Goal: Task Accomplishment & Management: Use online tool/utility

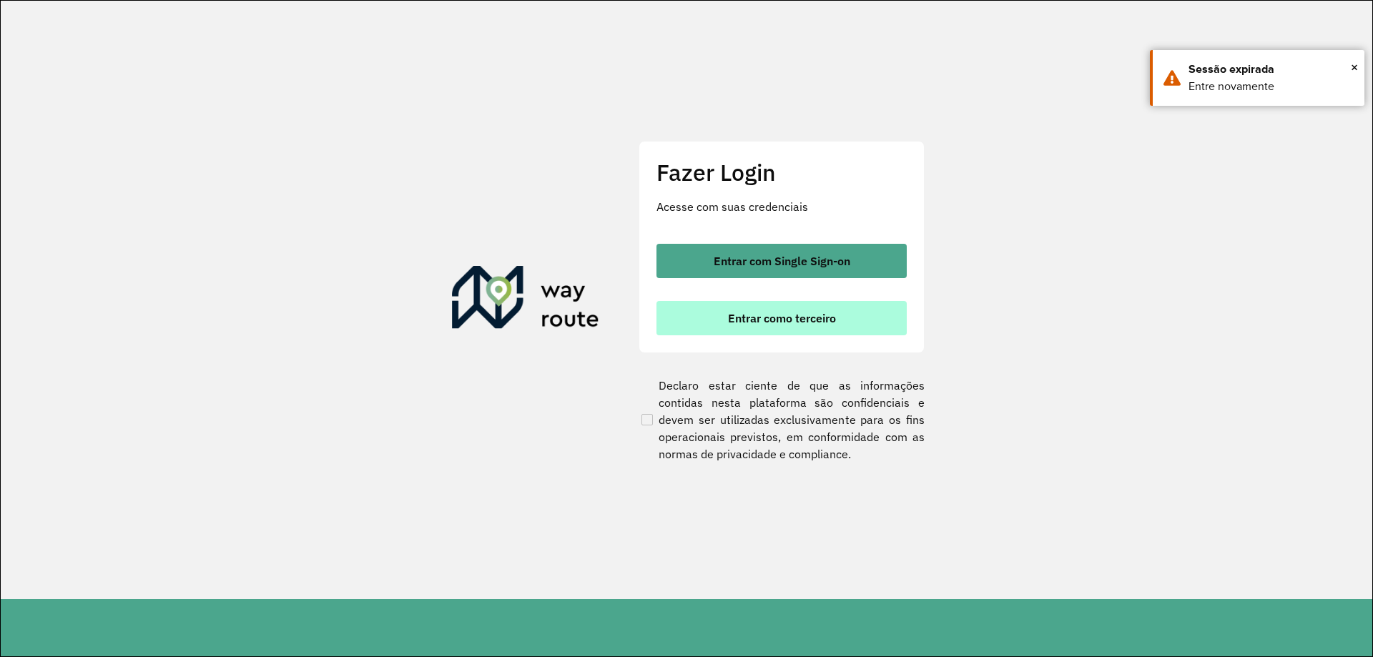
click at [717, 321] on button "Entrar como terceiro" at bounding box center [782, 318] width 250 height 34
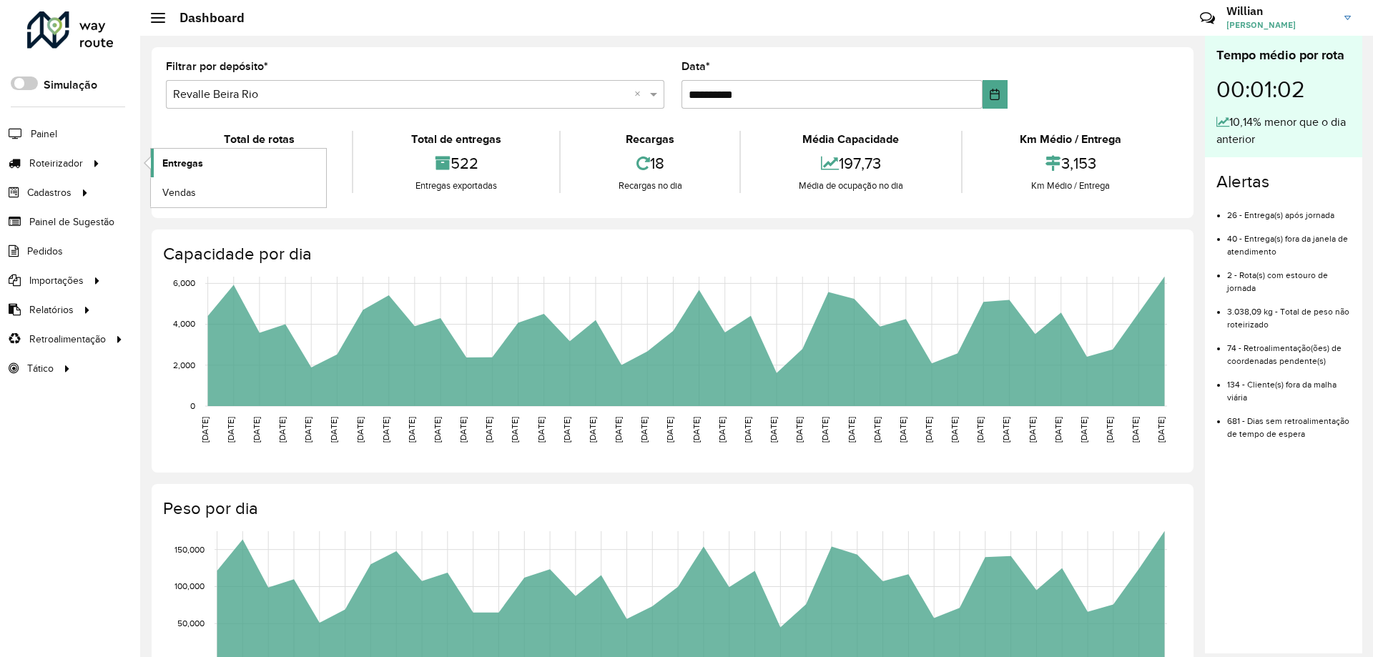
click at [202, 158] on span "Entregas" at bounding box center [182, 163] width 41 height 15
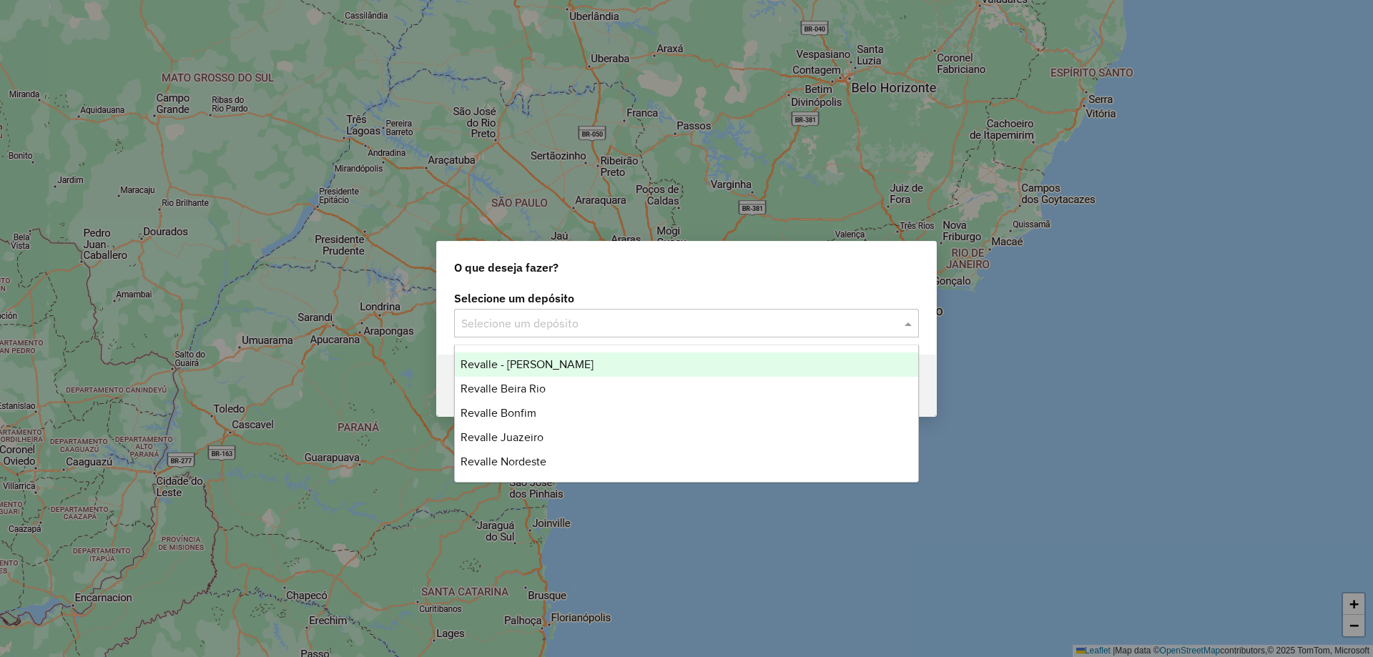
click at [861, 322] on input "text" at bounding box center [672, 323] width 422 height 17
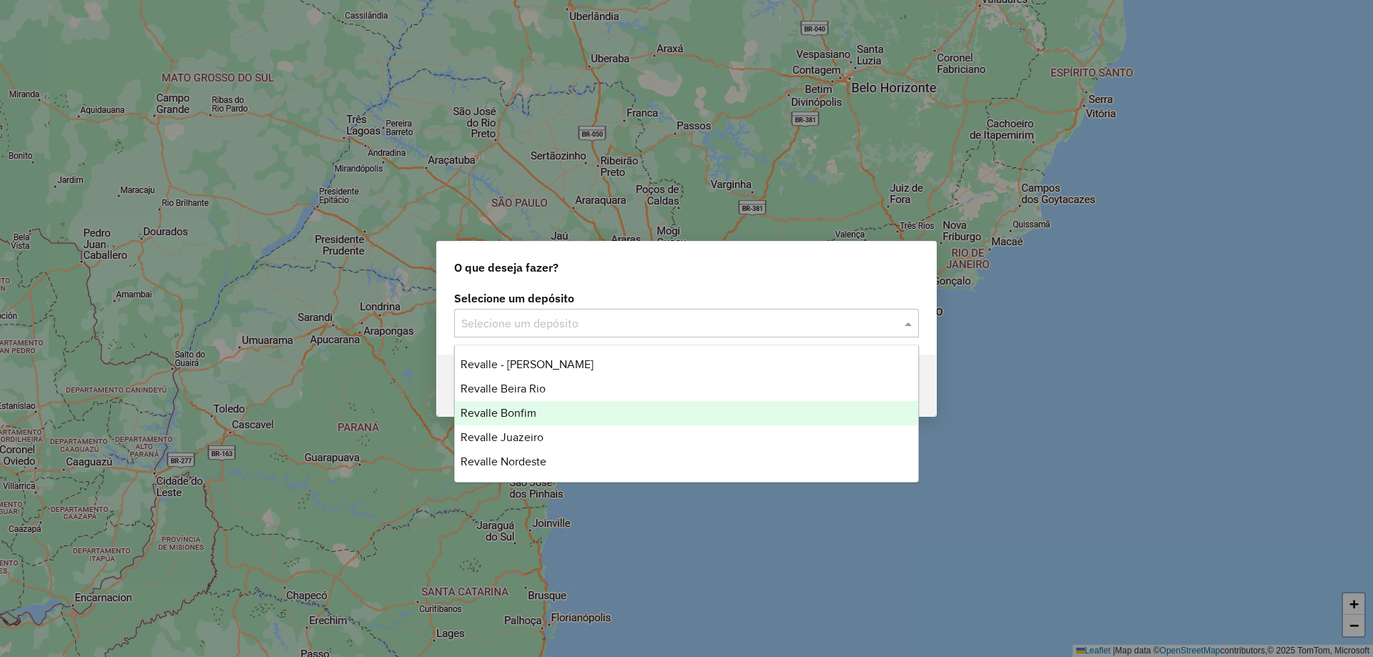
click at [561, 408] on div "Revalle Bonfim" at bounding box center [686, 413] width 463 height 24
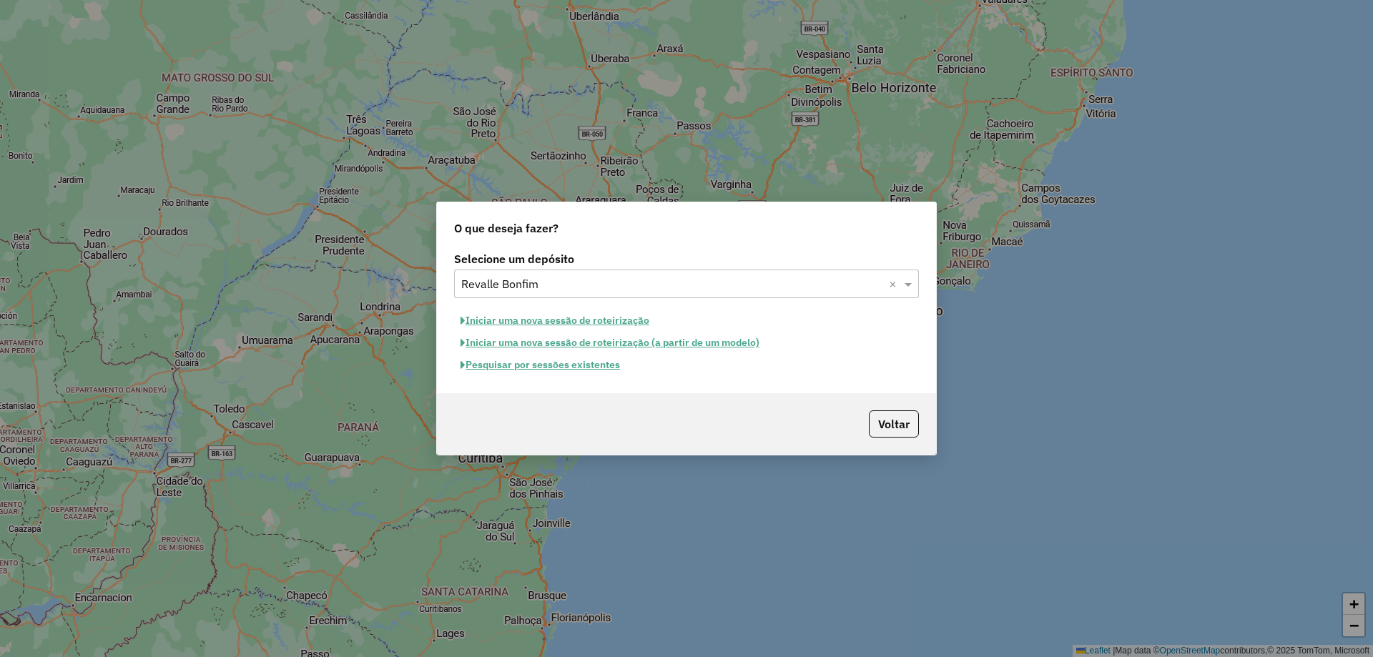
click at [561, 367] on button "Pesquisar por sessões existentes" at bounding box center [540, 365] width 172 height 22
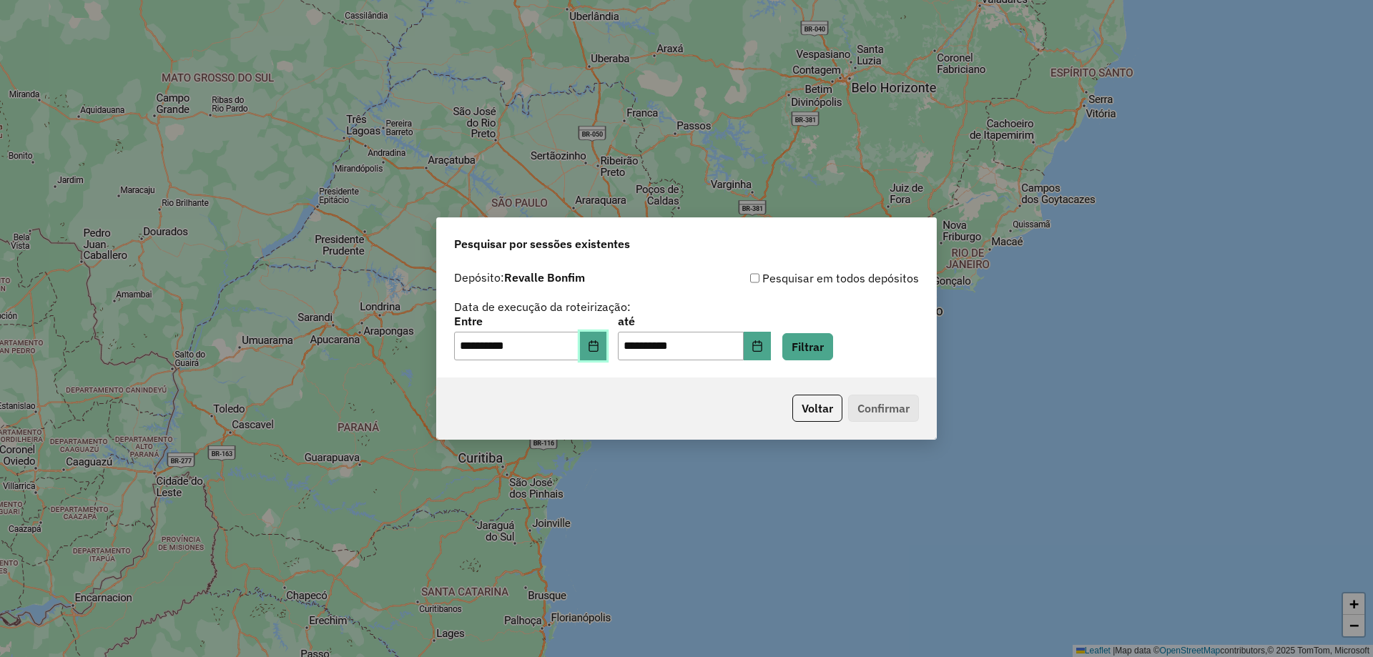
click at [596, 350] on button "Choose Date" at bounding box center [593, 346] width 27 height 29
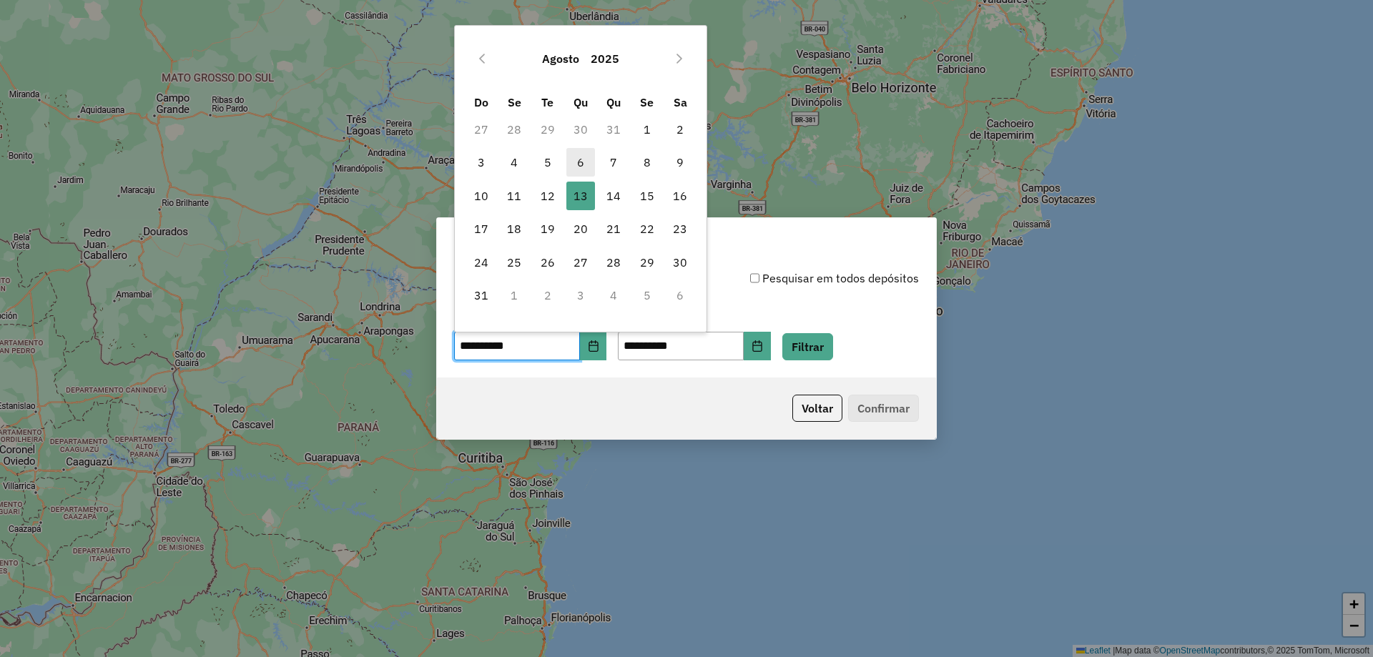
click at [586, 157] on span "6" at bounding box center [580, 162] width 29 height 29
type input "**********"
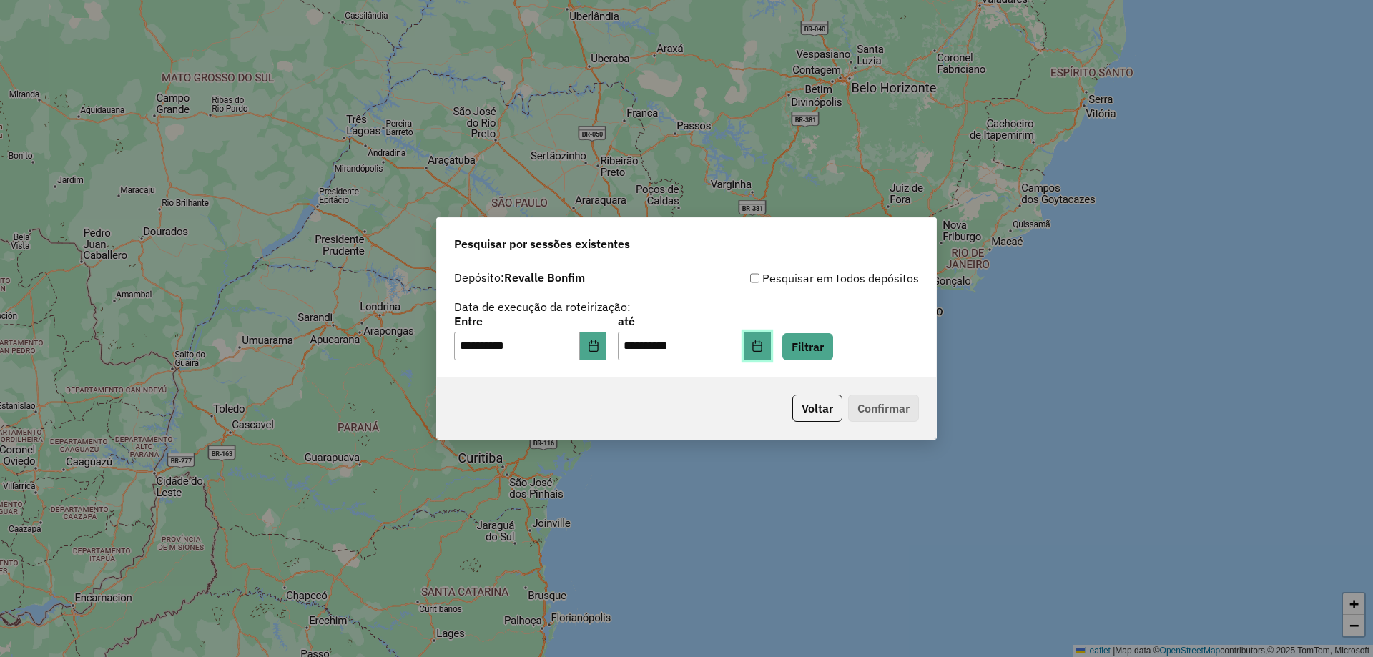
click at [762, 342] on icon "Choose Date" at bounding box center [756, 345] width 9 height 11
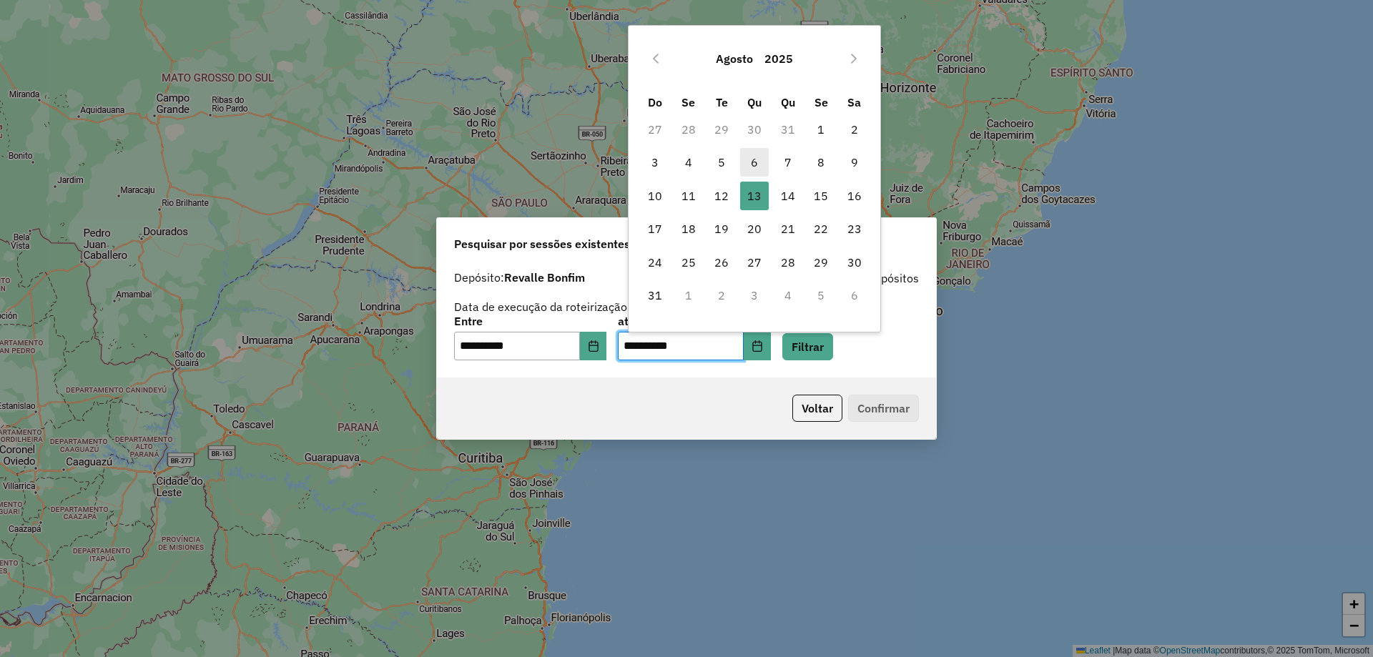
click at [745, 167] on span "6" at bounding box center [754, 162] width 29 height 29
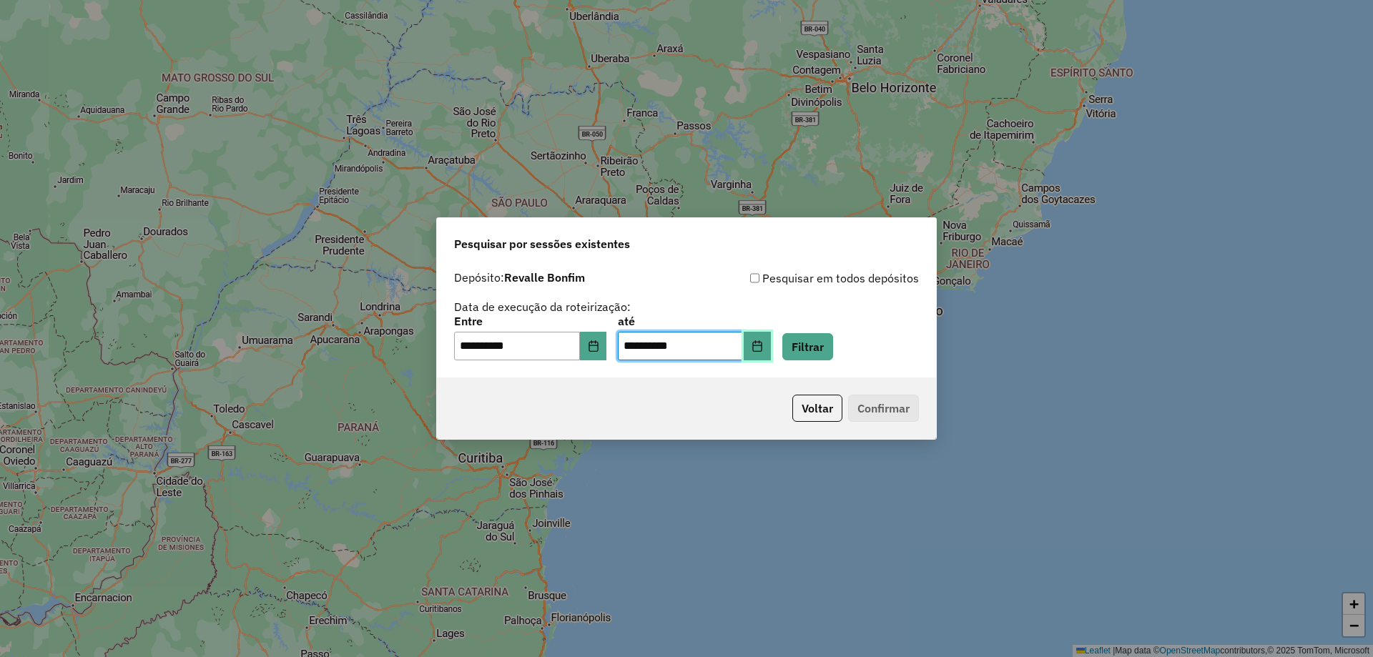
click at [763, 347] on icon "Choose Date" at bounding box center [757, 345] width 11 height 11
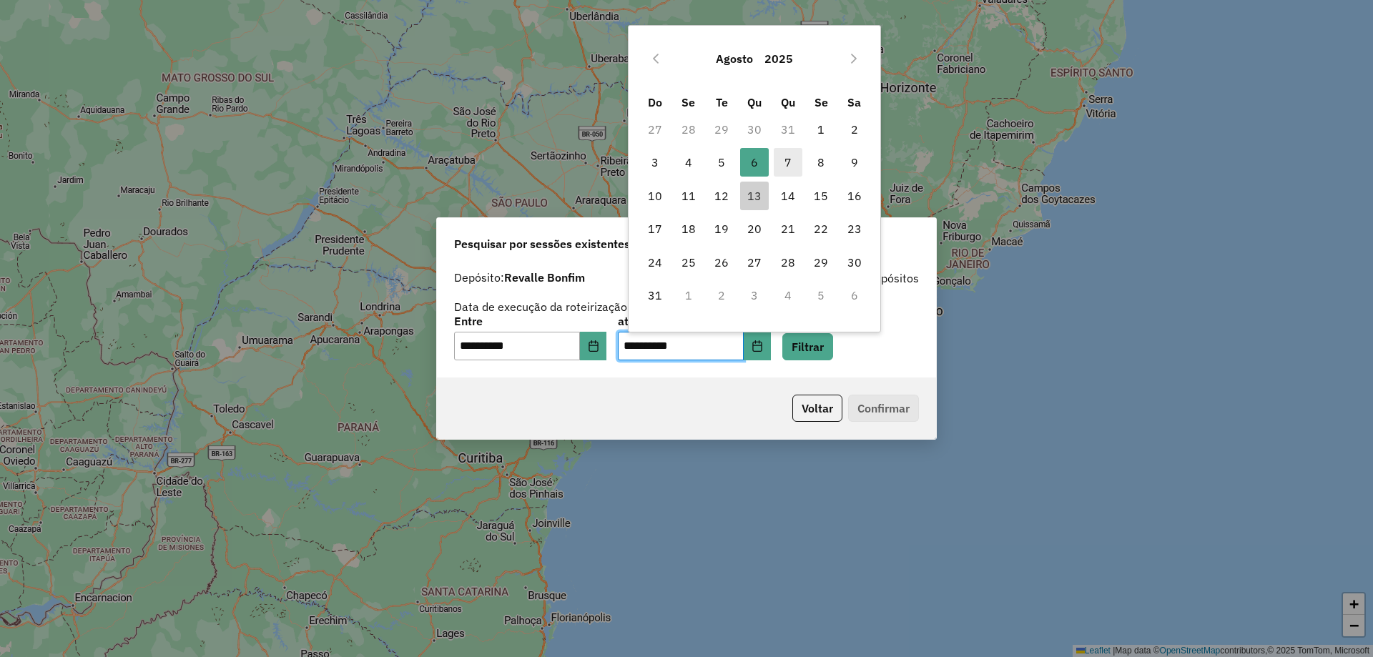
click at [797, 161] on span "7" at bounding box center [788, 162] width 29 height 29
type input "**********"
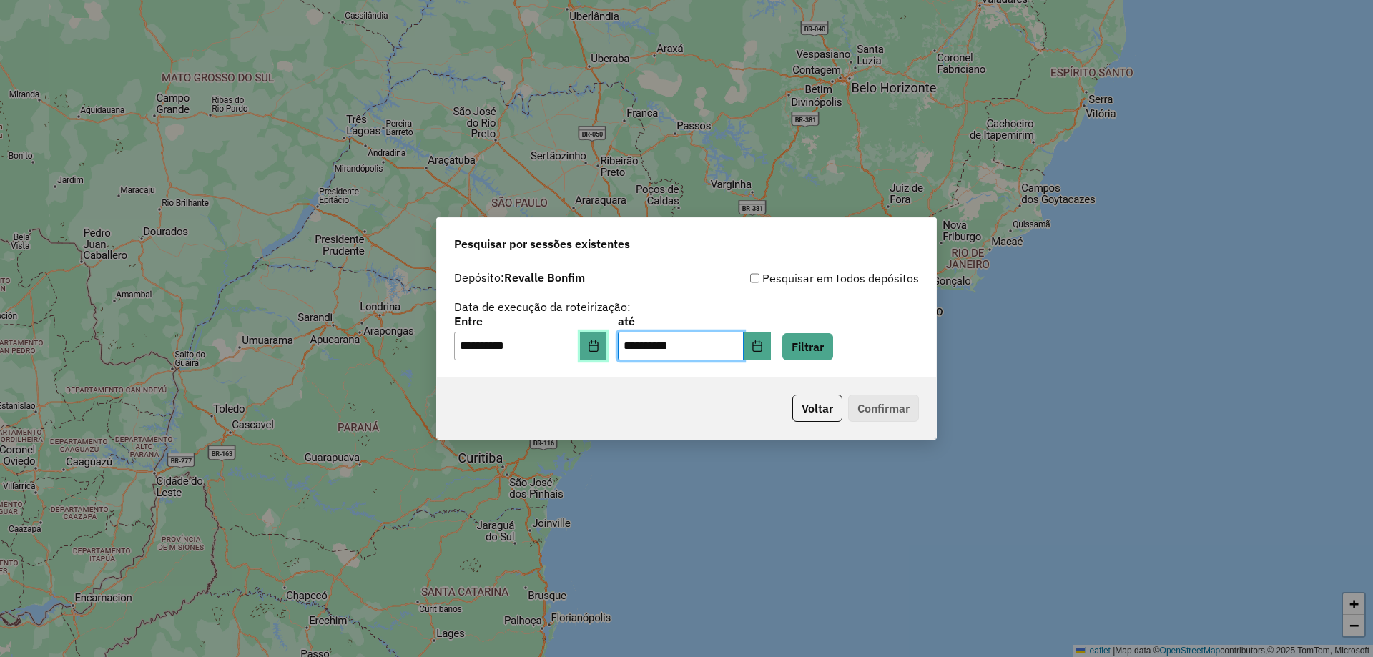
click at [599, 343] on icon "Choose Date" at bounding box center [593, 345] width 11 height 11
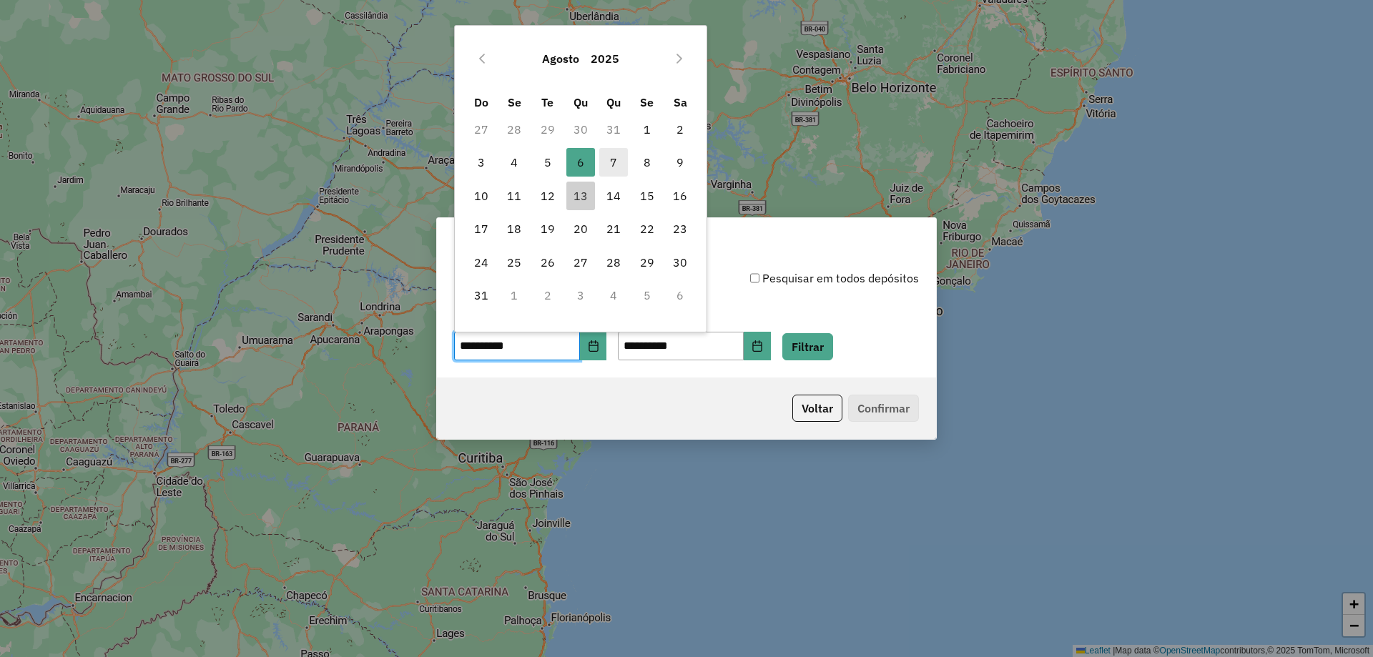
click at [609, 163] on span "7" at bounding box center [613, 162] width 29 height 29
type input "**********"
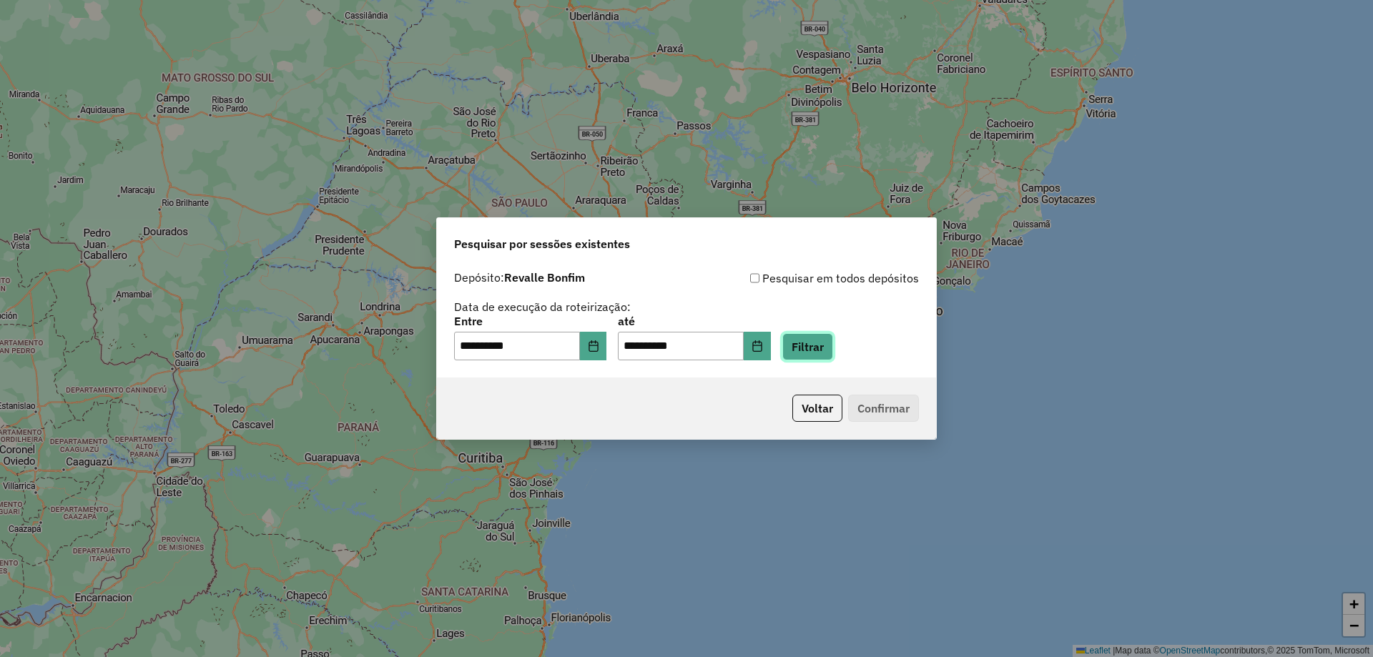
click at [830, 349] on button "Filtrar" at bounding box center [807, 346] width 51 height 27
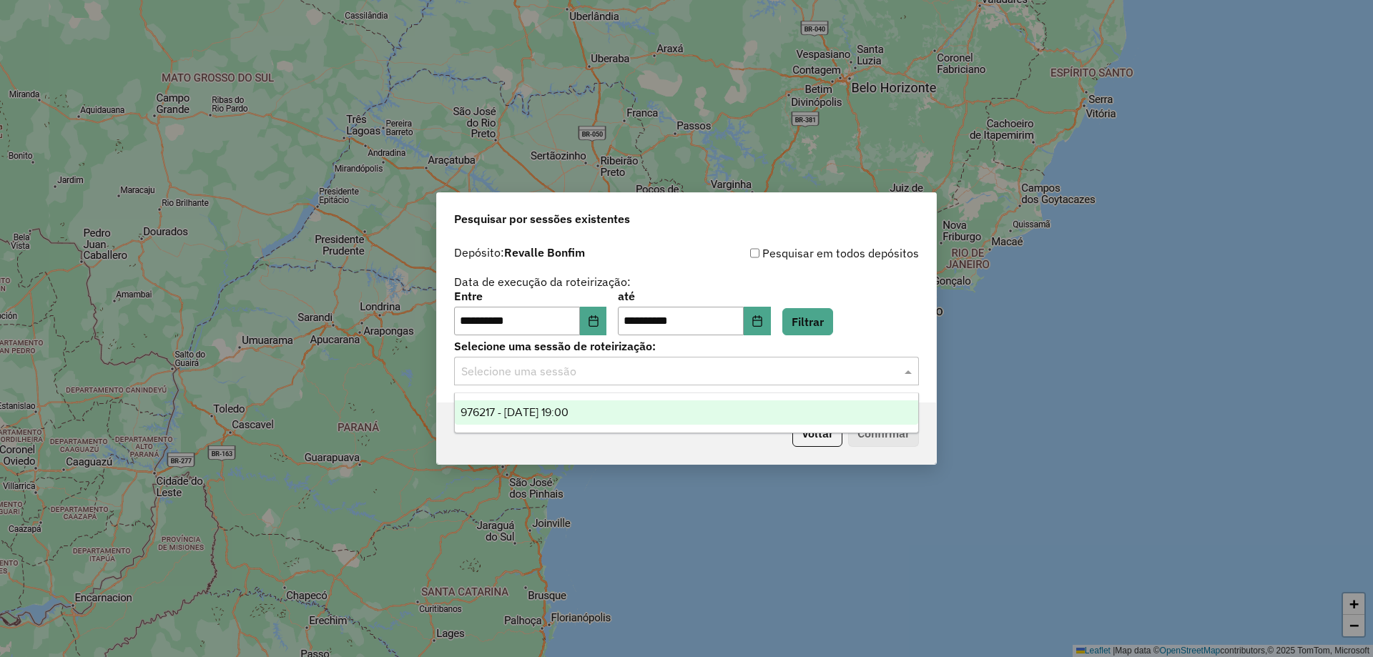
click at [825, 364] on input "text" at bounding box center [672, 371] width 422 height 17
click at [785, 407] on div "976217 - 07/08/2025 19:00" at bounding box center [686, 412] width 463 height 24
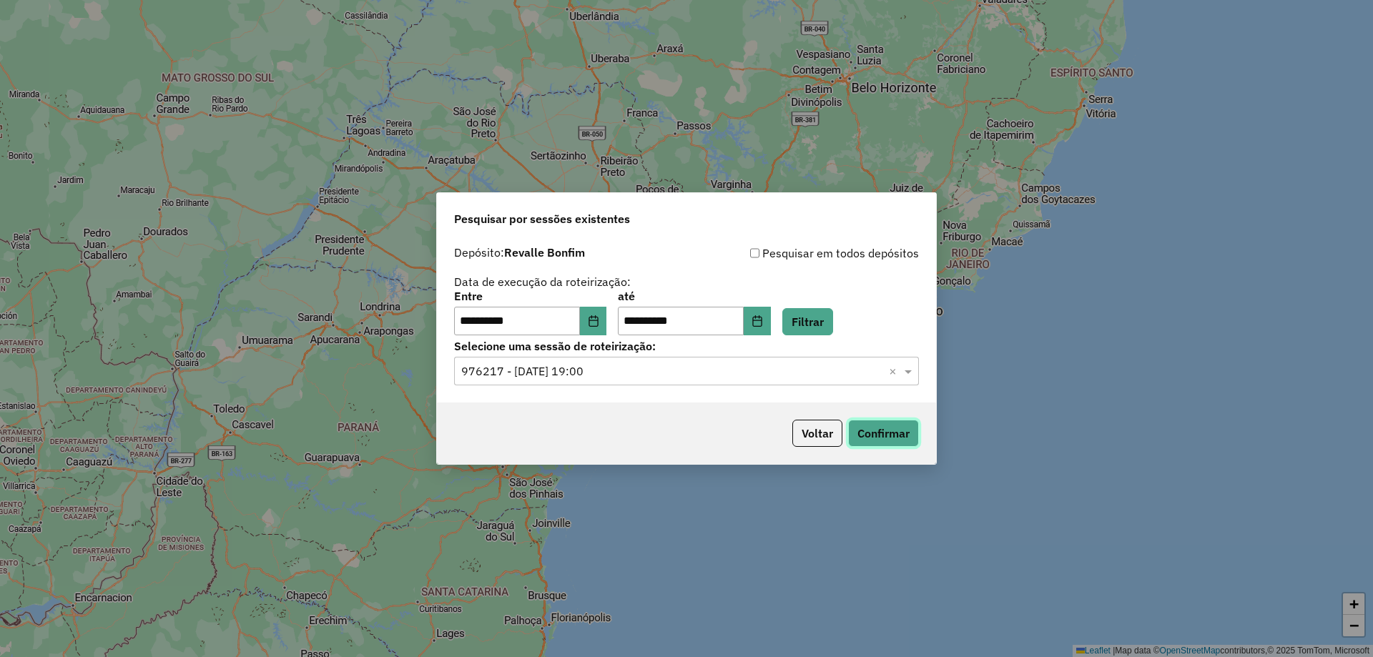
click at [885, 433] on button "Confirmar" at bounding box center [883, 433] width 71 height 27
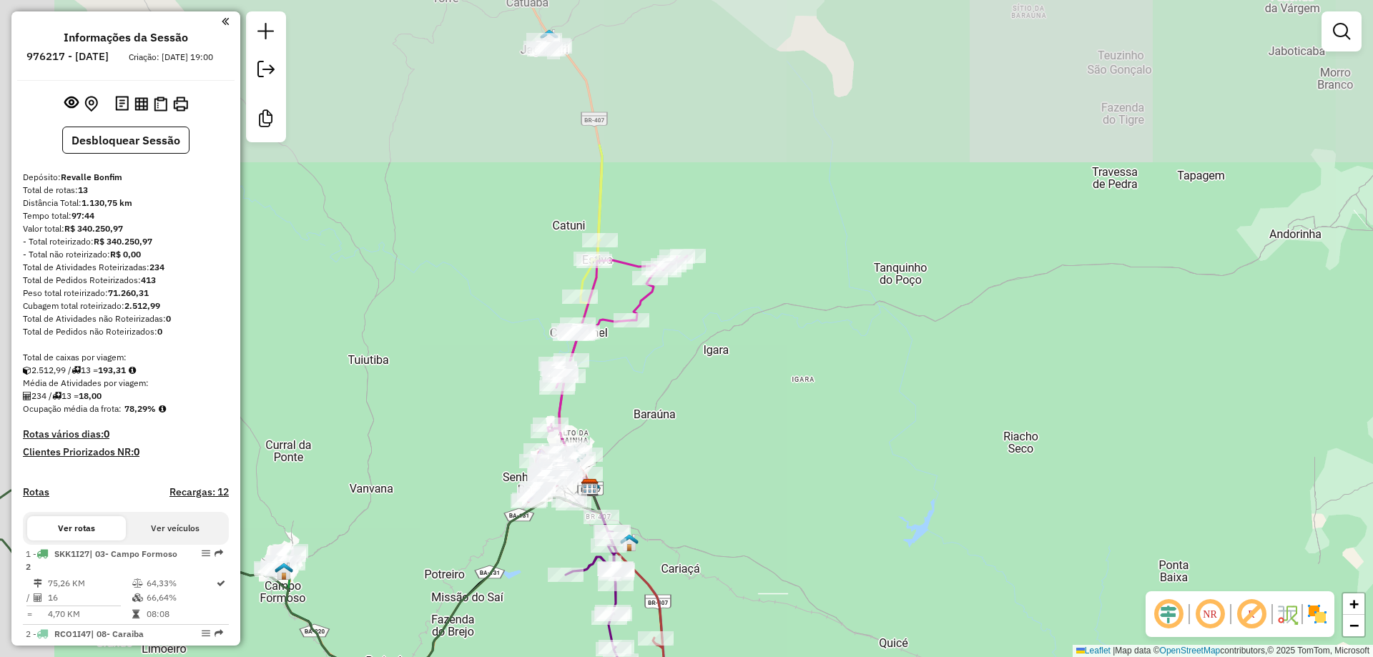
drag, startPoint x: 627, startPoint y: 203, endPoint x: 716, endPoint y: 413, distance: 228.2
click at [716, 413] on div "Janela de atendimento Grade de atendimento Capacidade Transportadoras Veículos …" at bounding box center [686, 328] width 1373 height 657
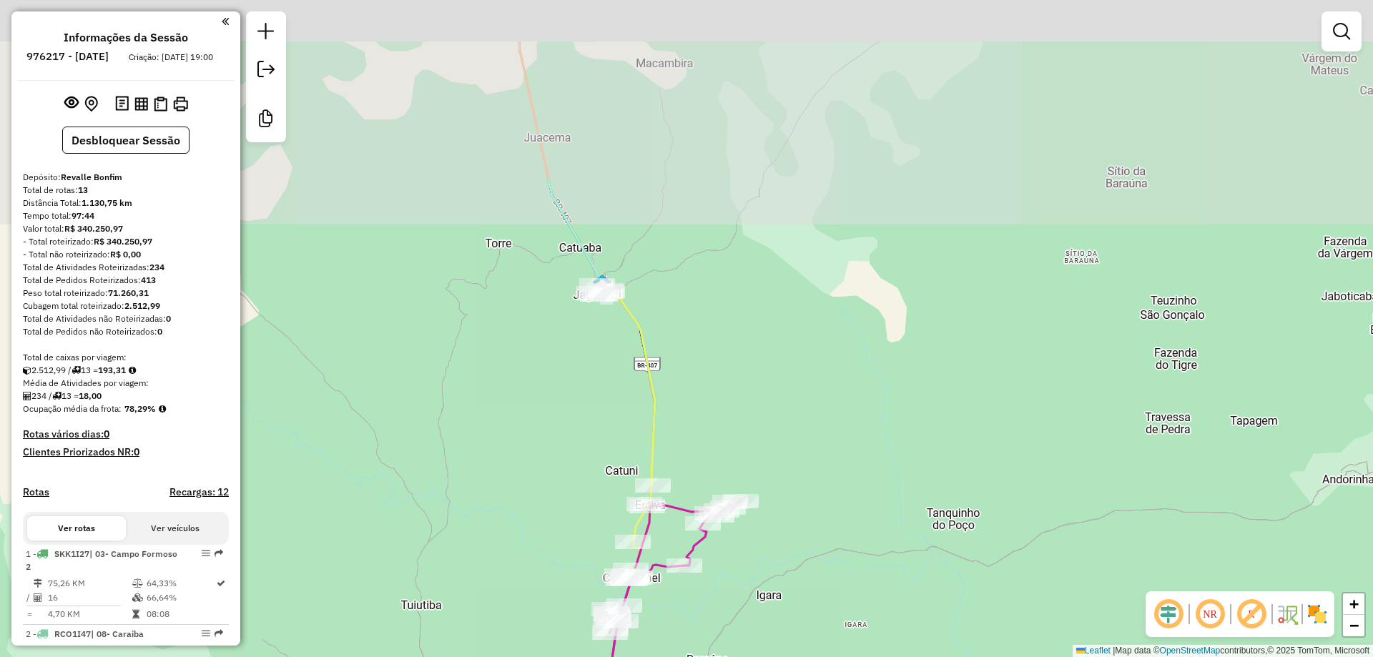
drag, startPoint x: 699, startPoint y: 230, endPoint x: 754, endPoint y: 436, distance: 213.0
click at [754, 436] on div "Janela de atendimento Grade de atendimento Capacidade Transportadoras Veículos …" at bounding box center [686, 328] width 1373 height 657
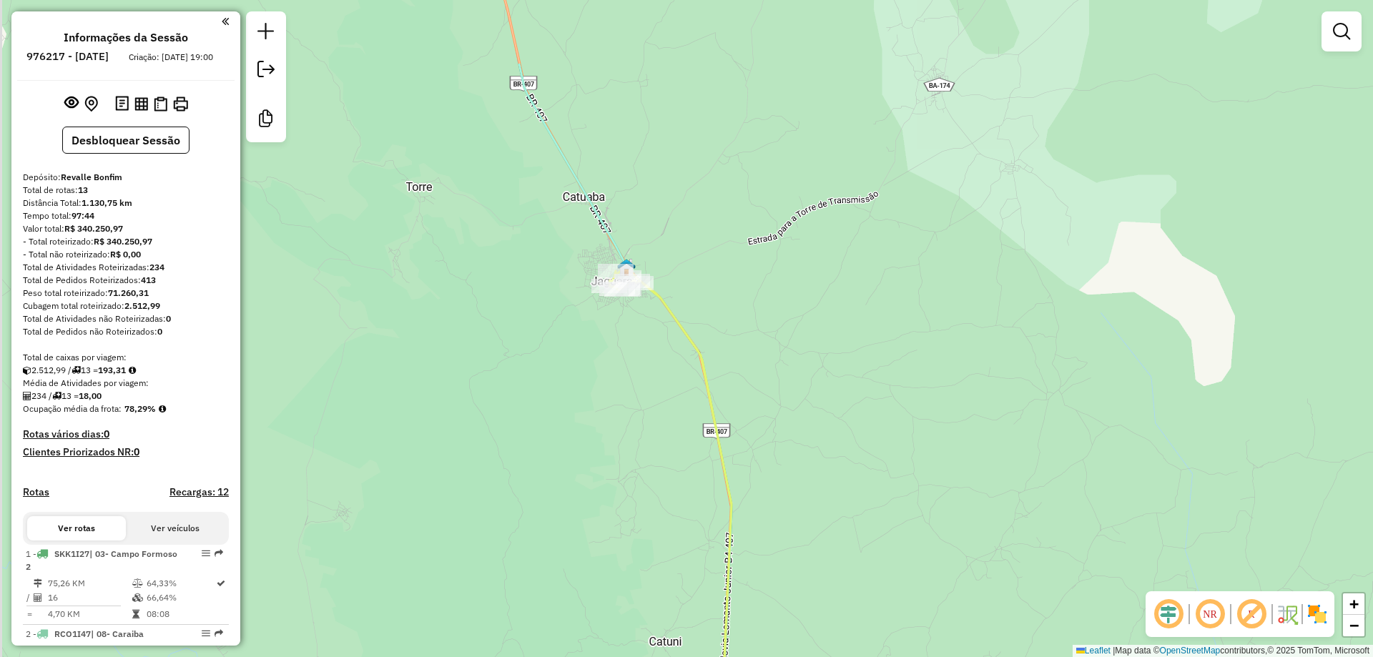
drag, startPoint x: 628, startPoint y: 318, endPoint x: 796, endPoint y: 447, distance: 212.1
click at [796, 447] on div "Janela de atendimento Grade de atendimento Capacidade Transportadoras Veículos …" at bounding box center [686, 328] width 1373 height 657
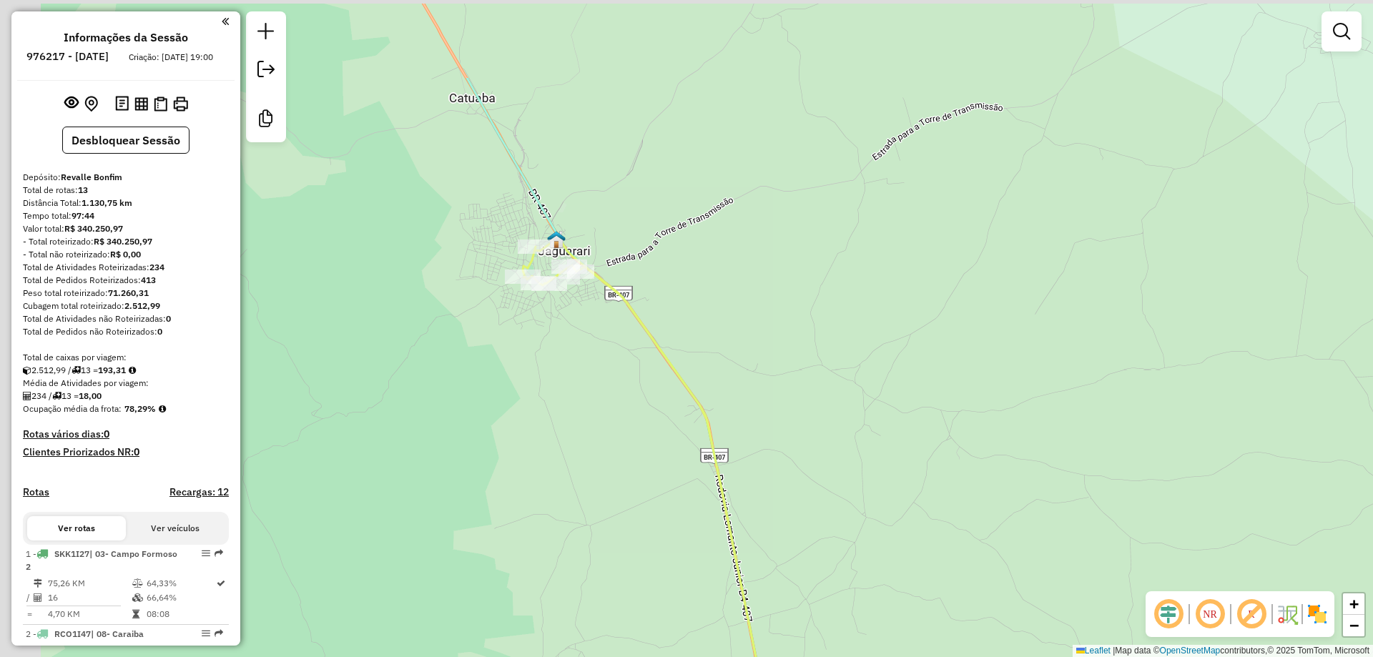
drag, startPoint x: 677, startPoint y: 267, endPoint x: 822, endPoint y: 461, distance: 242.2
click at [822, 461] on div "Janela de atendimento Grade de atendimento Capacidade Transportadoras Veículos …" at bounding box center [686, 328] width 1373 height 657
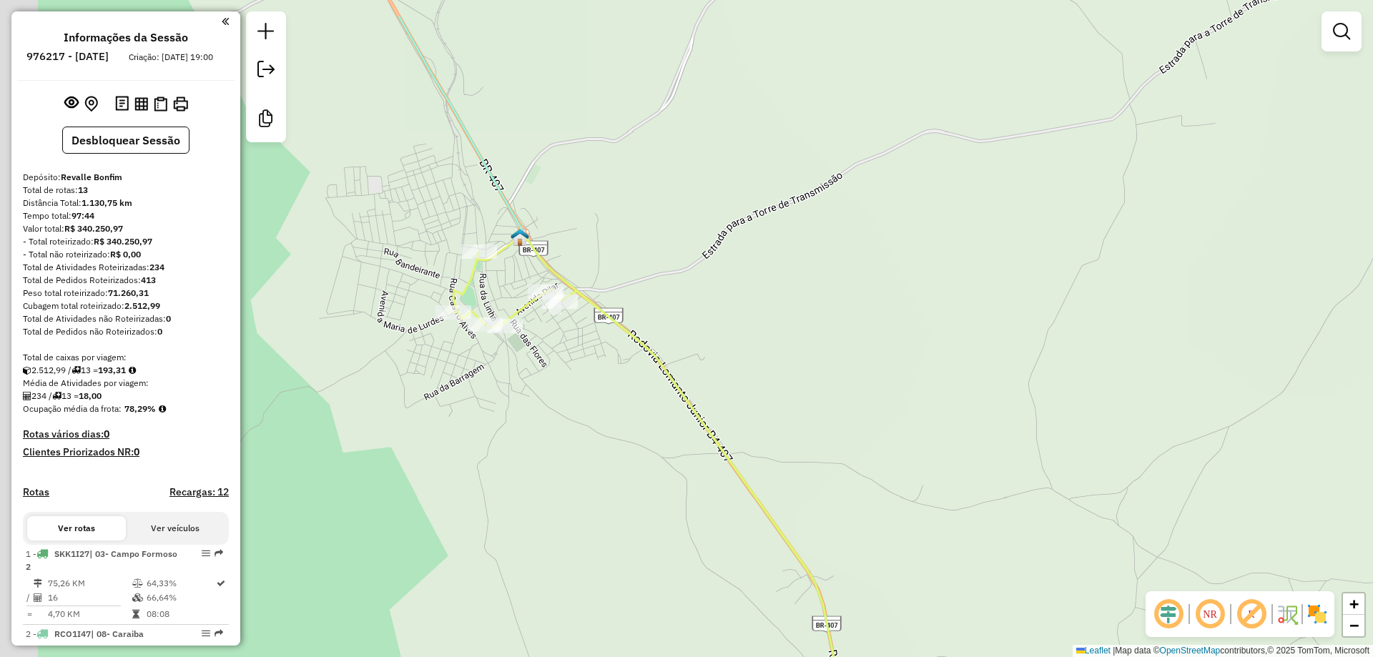
drag, startPoint x: 709, startPoint y: 323, endPoint x: 855, endPoint y: 432, distance: 181.9
click at [855, 432] on div "Janela de atendimento Grade de atendimento Capacidade Transportadoras Veículos …" at bounding box center [686, 328] width 1373 height 657
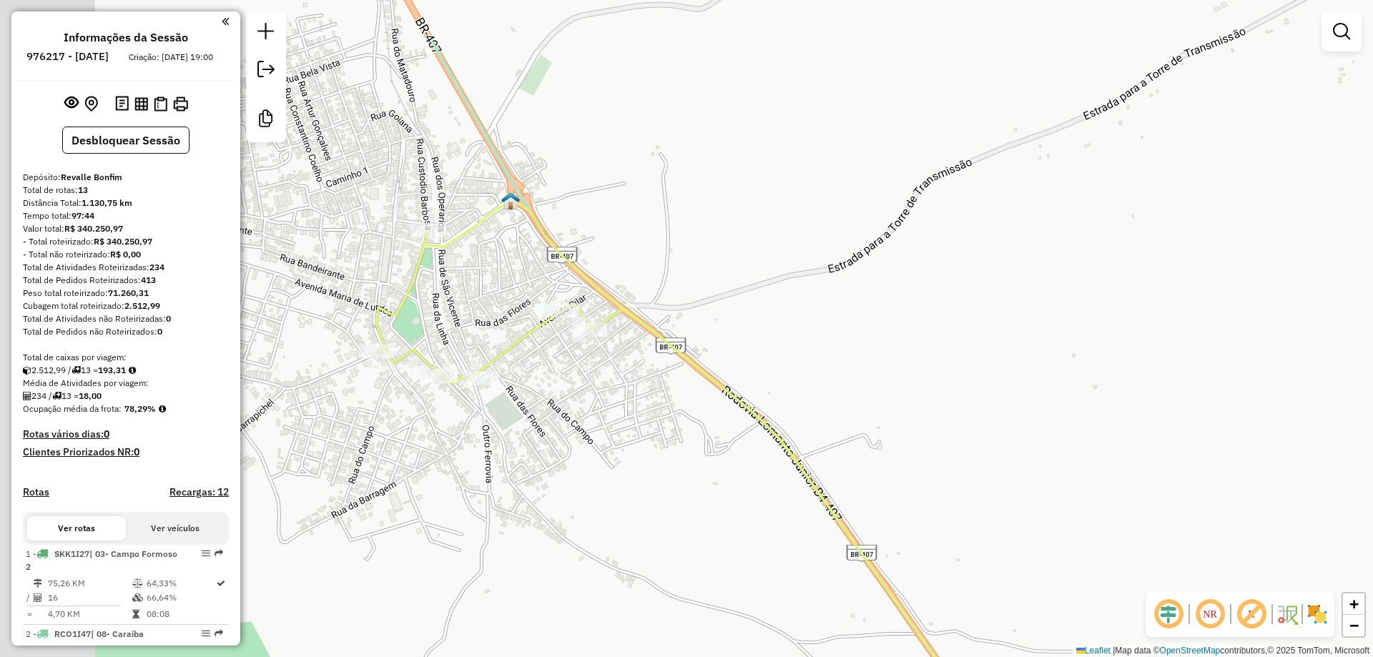
drag, startPoint x: 518, startPoint y: 381, endPoint x: 748, endPoint y: 491, distance: 255.0
click at [748, 491] on div "Janela de atendimento Grade de atendimento Capacidade Transportadoras Veículos …" at bounding box center [686, 328] width 1373 height 657
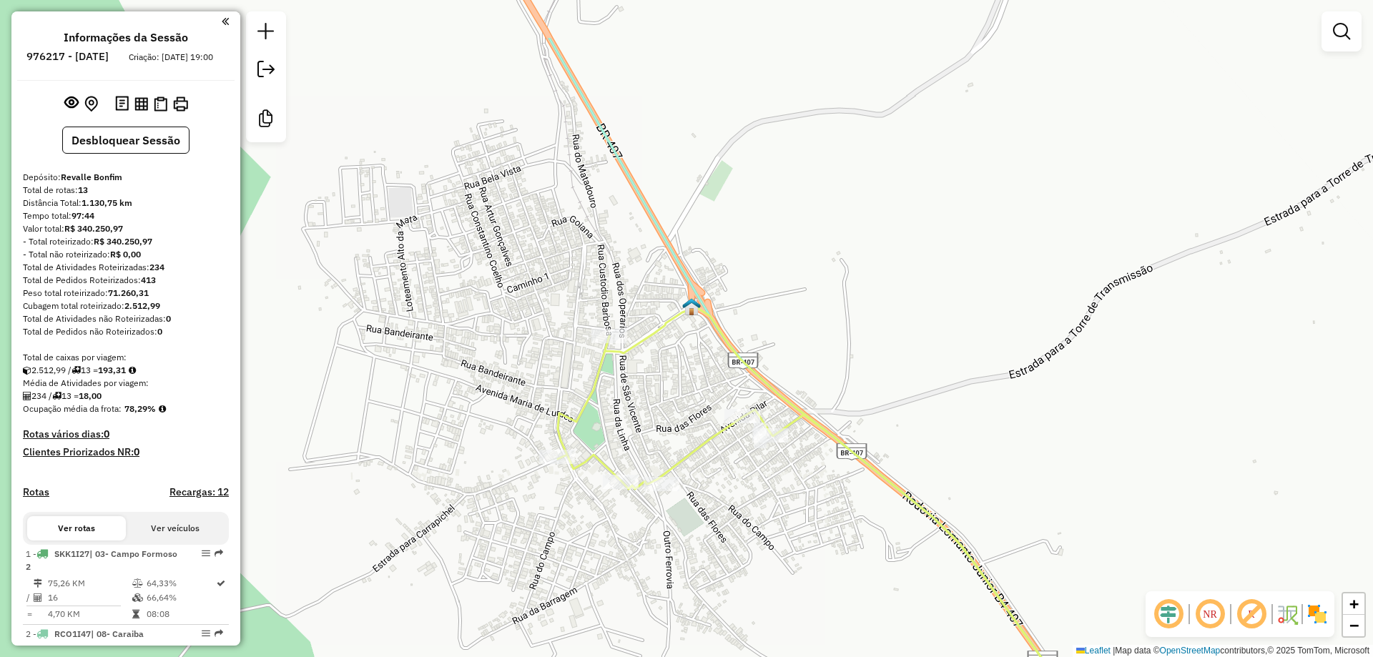
drag, startPoint x: 566, startPoint y: 416, endPoint x: 730, endPoint y: 519, distance: 193.8
click at [730, 519] on div "Janela de atendimento Grade de atendimento Capacidade Transportadoras Veículos …" at bounding box center [686, 328] width 1373 height 657
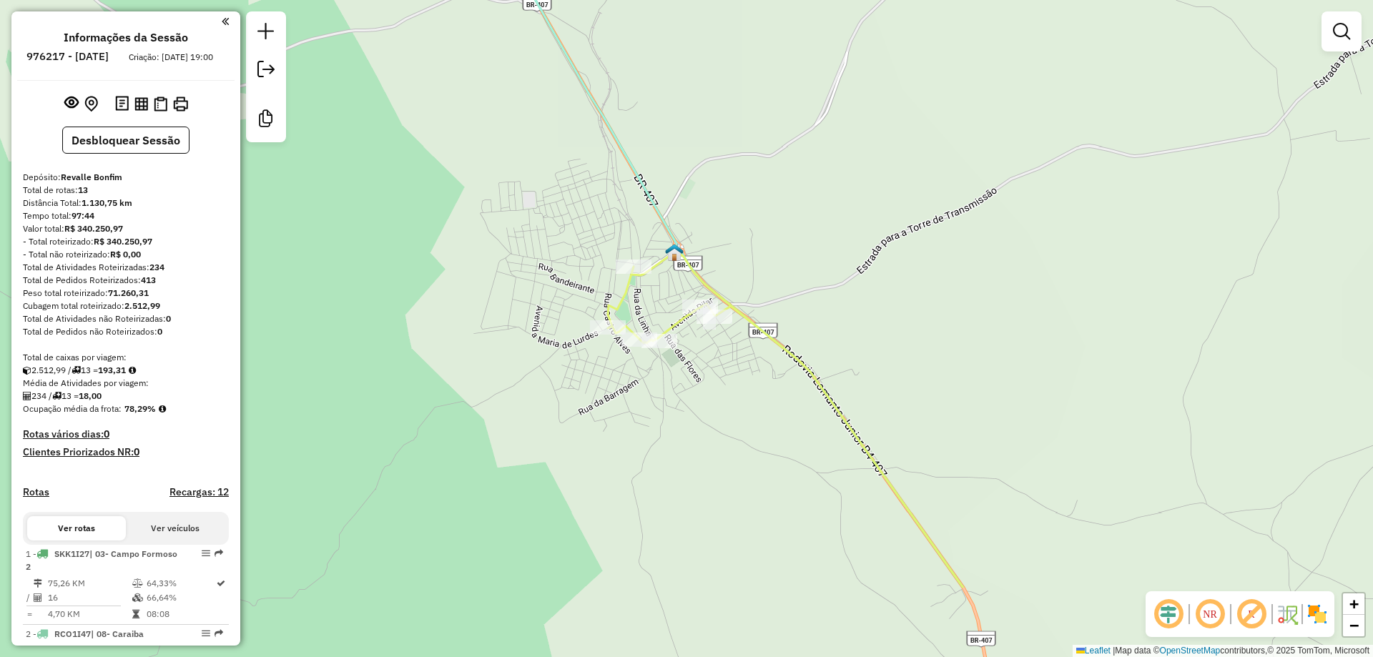
drag, startPoint x: 755, startPoint y: 573, endPoint x: 734, endPoint y: 438, distance: 136.6
click at [734, 438] on div "Janela de atendimento Grade de atendimento Capacidade Transportadoras Veículos …" at bounding box center [686, 328] width 1373 height 657
